Goal: Book appointment/travel/reservation

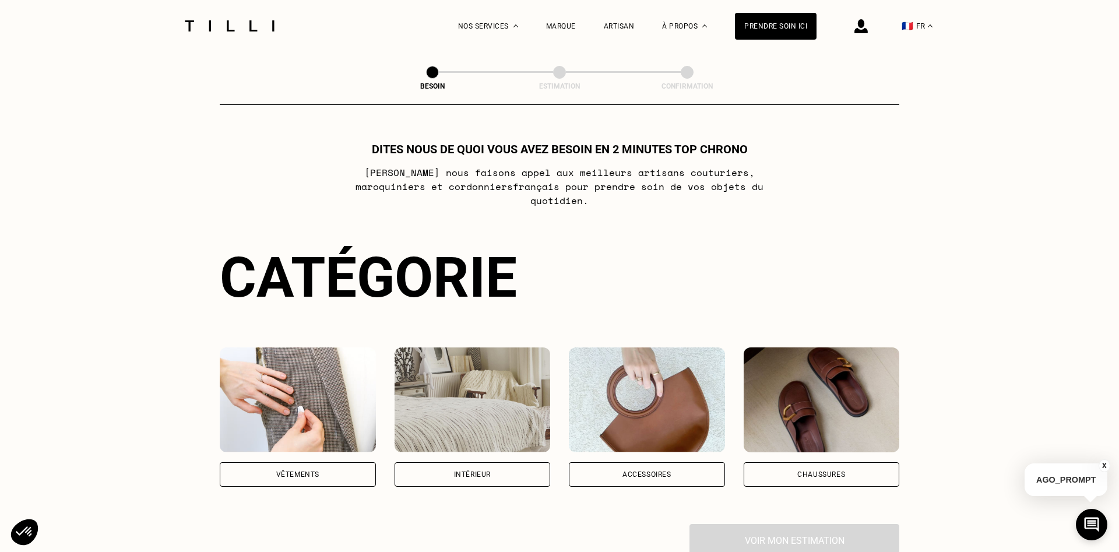
click at [287, 462] on div "Vêtements" at bounding box center [298, 474] width 156 height 24
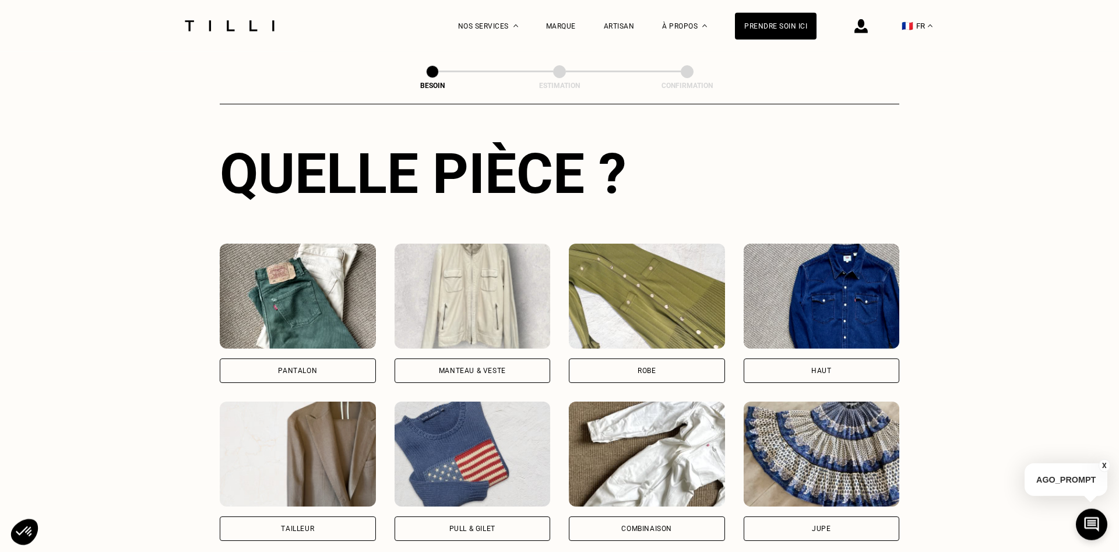
scroll to position [421, 0]
click at [319, 358] on div "Pantalon" at bounding box center [298, 370] width 156 height 24
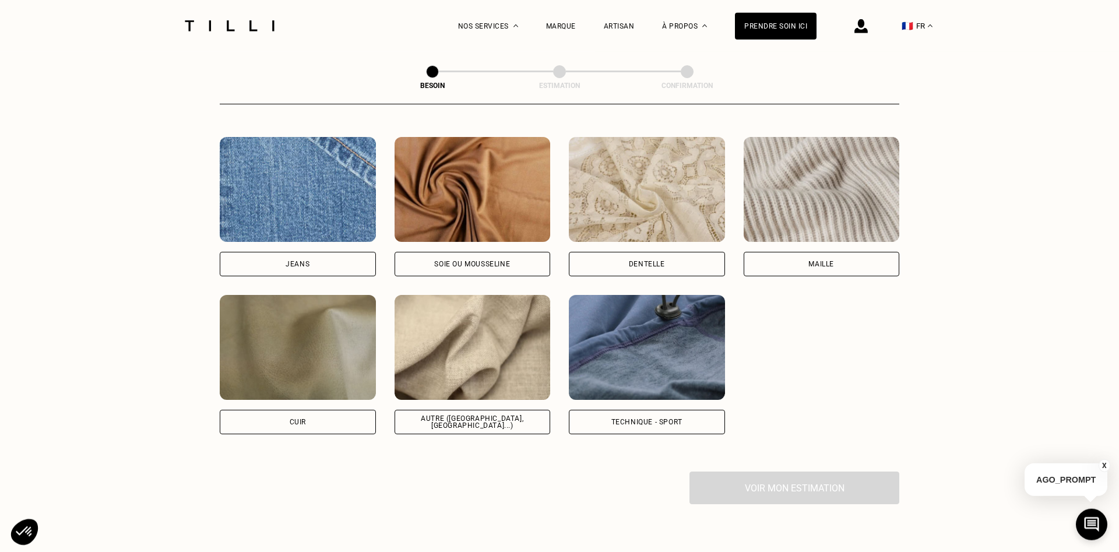
scroll to position [1253, 0]
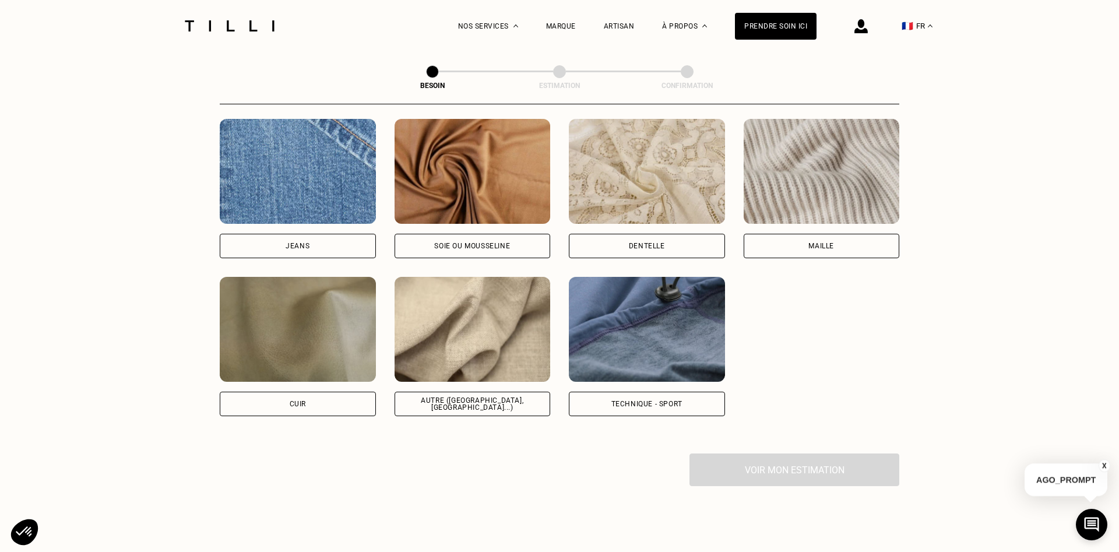
click at [472, 325] on img at bounding box center [473, 329] width 156 height 105
select select "FR"
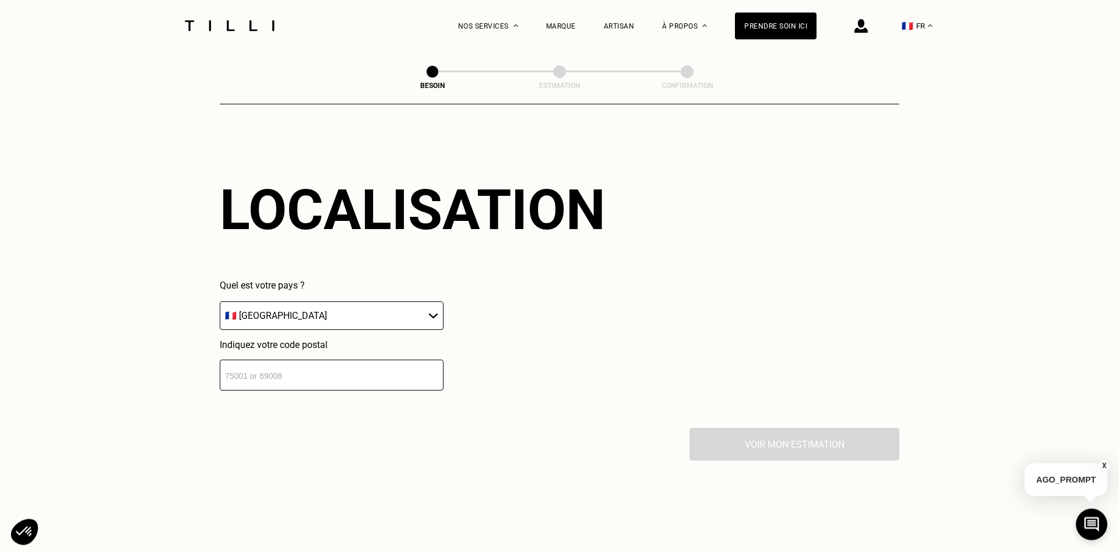
scroll to position [1567, 0]
click at [220, 301] on select "🇩🇪 [GEOGRAPHIC_DATA] 🇦🇹 [GEOGRAPHIC_DATA] 🇧🇪 [GEOGRAPHIC_DATA] 🇧🇬 Bulgarie 🇨🇾 C…" at bounding box center [332, 315] width 224 height 29
click at [370, 309] on select "🇩🇪 [GEOGRAPHIC_DATA] 🇦🇹 [GEOGRAPHIC_DATA] 🇧🇪 [GEOGRAPHIC_DATA] 🇧🇬 Bulgarie 🇨🇾 C…" at bounding box center [332, 315] width 224 height 29
click at [346, 371] on input "number" at bounding box center [332, 374] width 224 height 31
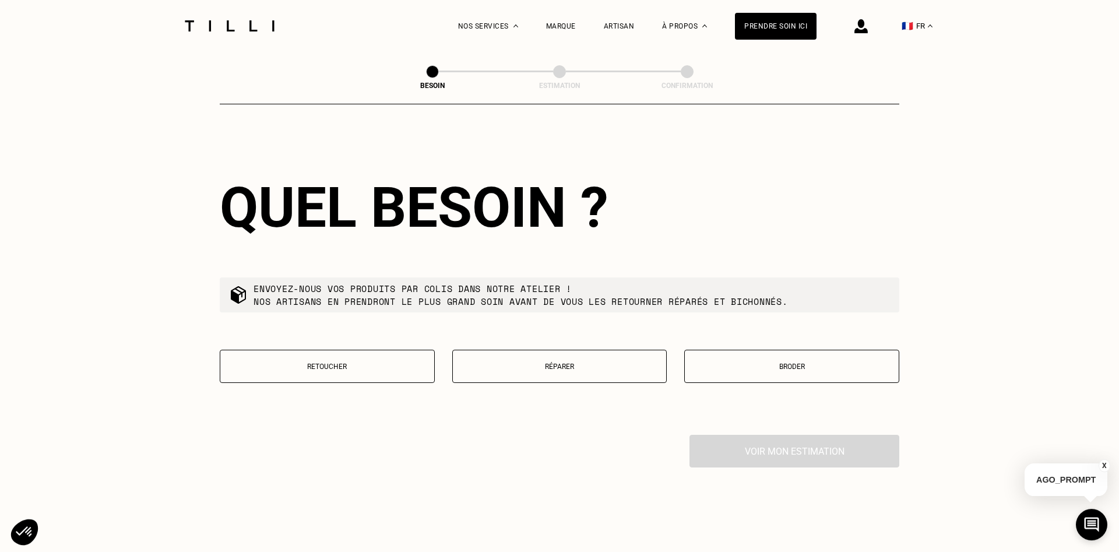
scroll to position [1857, 0]
type input "69000"
click at [390, 362] on p "Retoucher" at bounding box center [327, 366] width 202 height 8
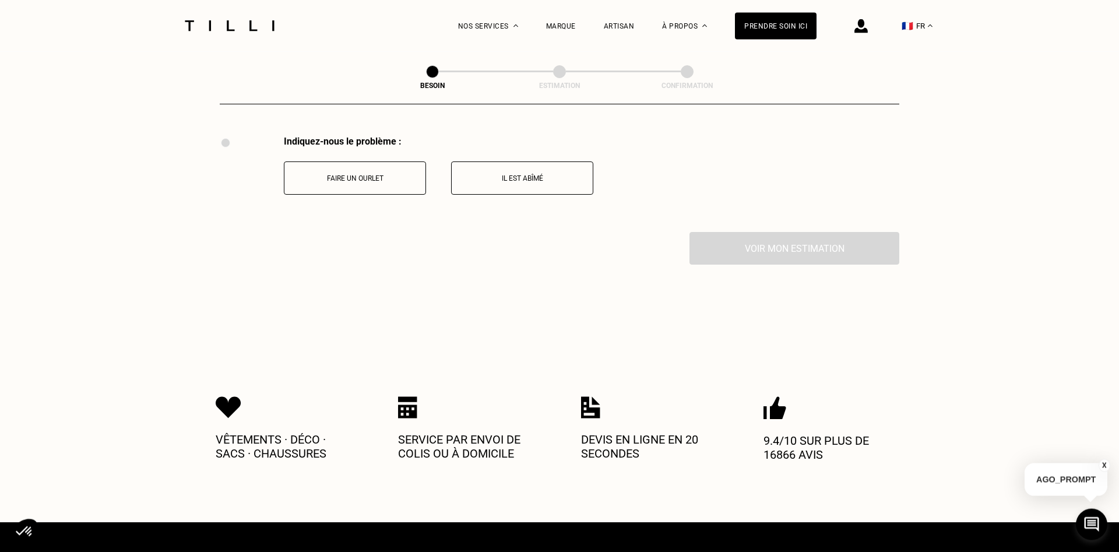
scroll to position [2156, 0]
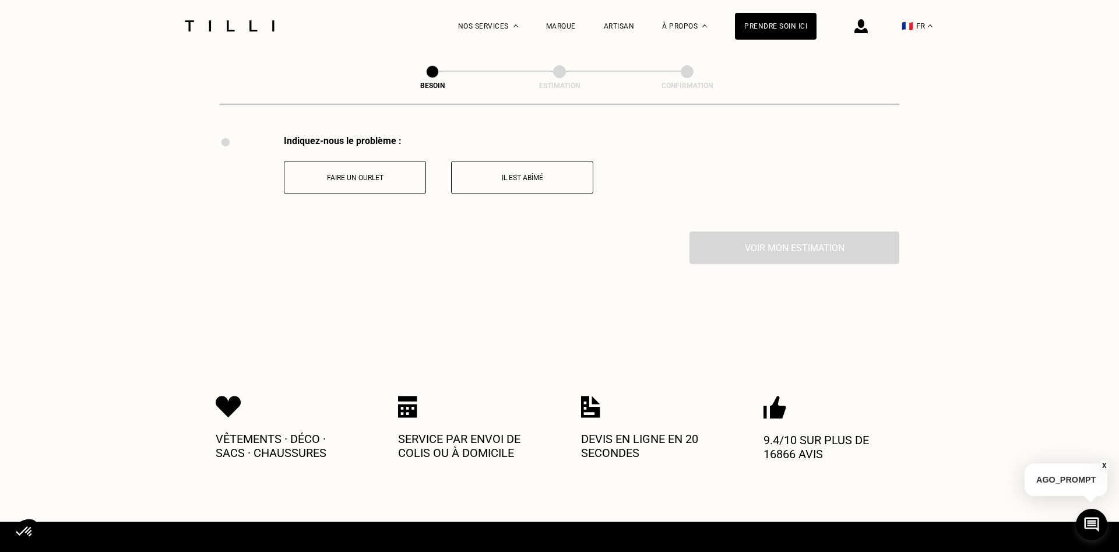
click at [360, 181] on button "Faire un ourlet" at bounding box center [355, 177] width 142 height 33
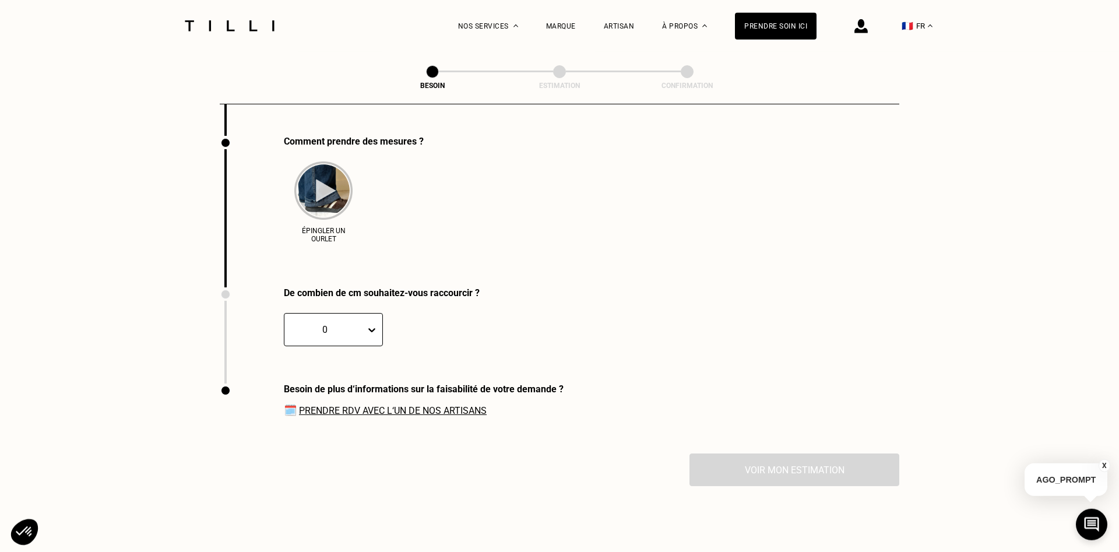
scroll to position [2253, 0]
click at [374, 335] on div at bounding box center [374, 329] width 16 height 21
click at [307, 498] on div "7" at bounding box center [307, 493] width 46 height 22
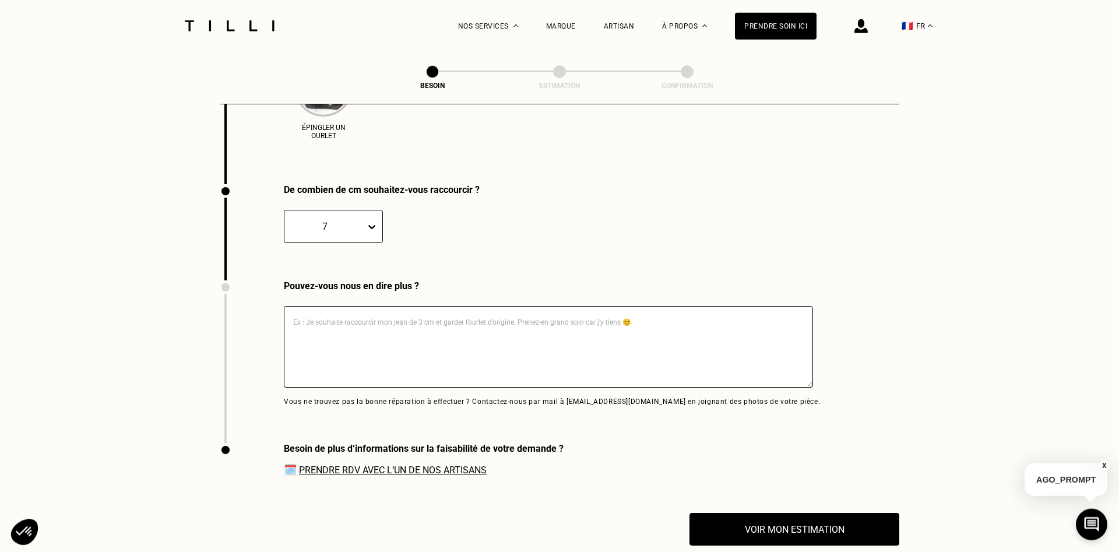
scroll to position [2371, 0]
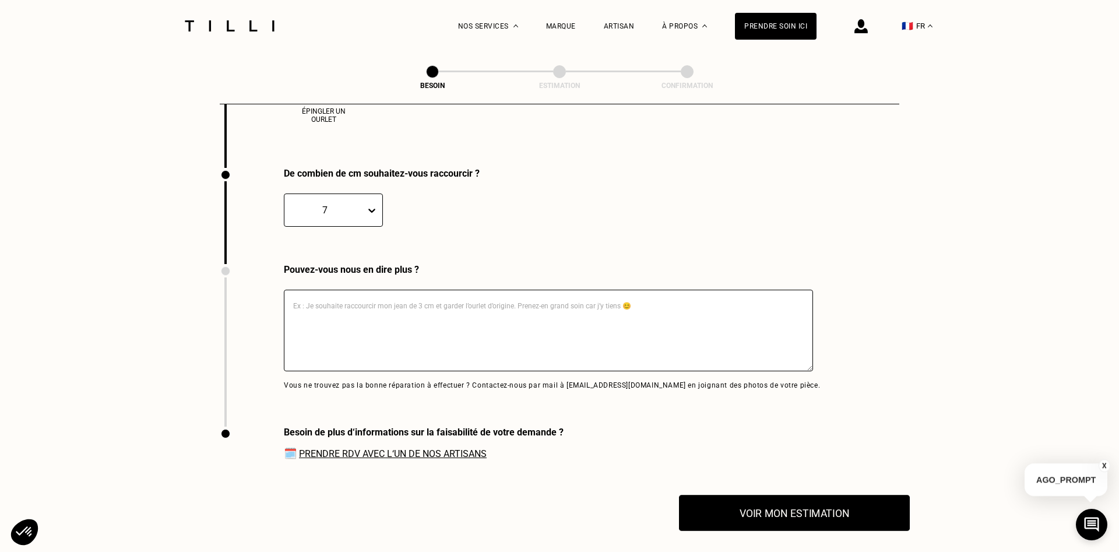
click at [787, 518] on button "Voir mon estimation" at bounding box center [794, 513] width 231 height 36
